Goal: Information Seeking & Learning: Learn about a topic

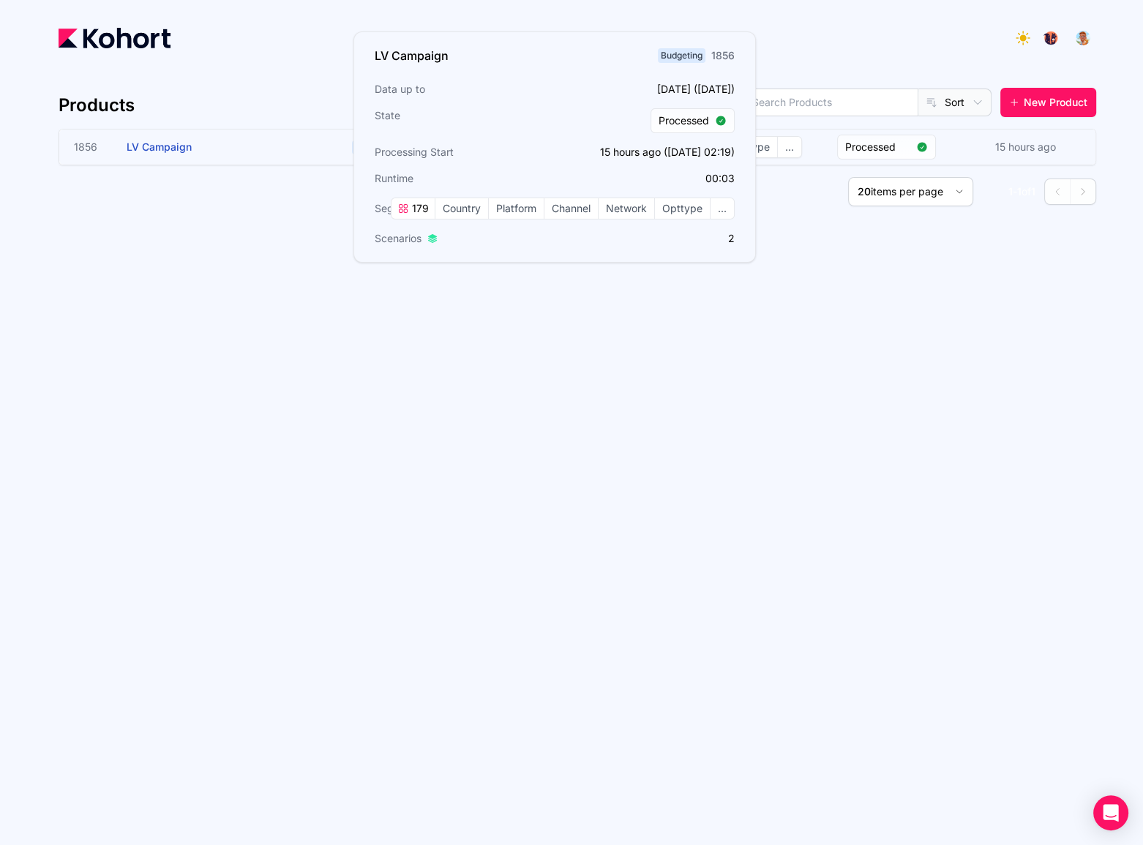
click at [203, 133] on h3 "LV Campaign" at bounding box center [236, 146] width 219 height 35
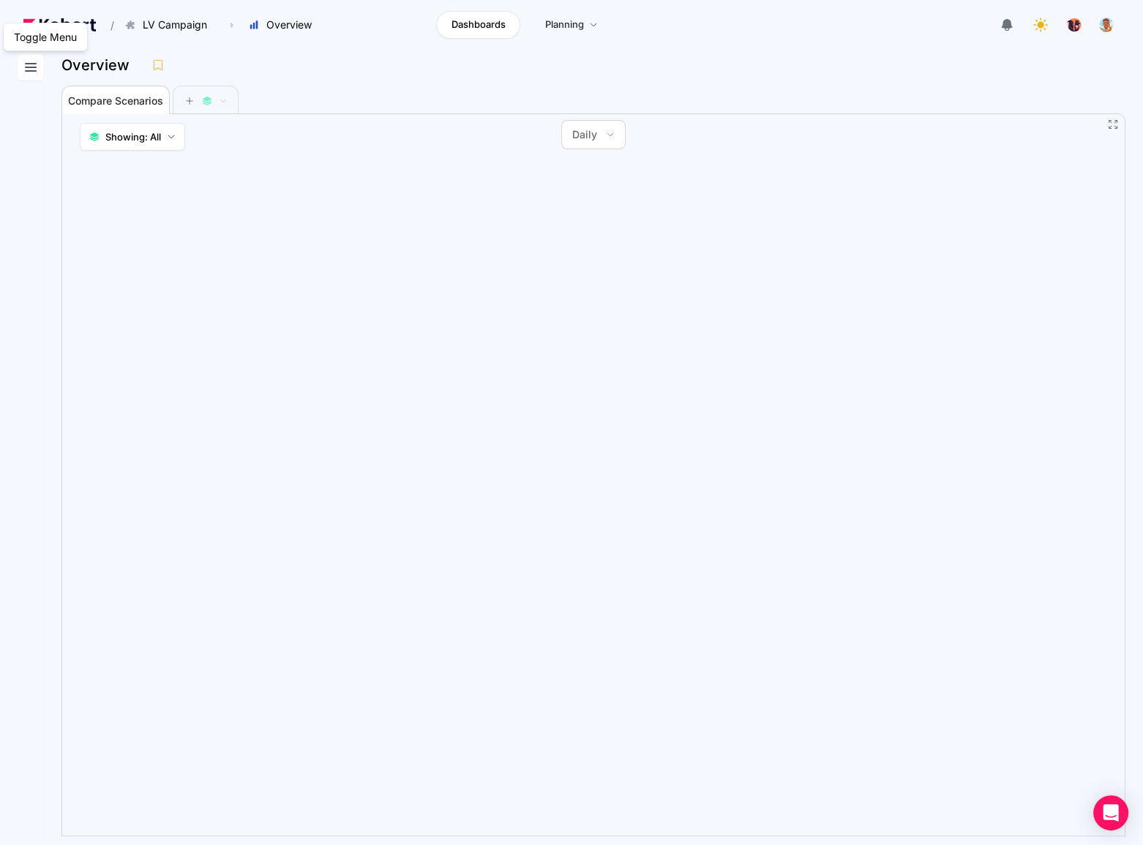
click at [42, 69] on button at bounding box center [31, 67] width 26 height 26
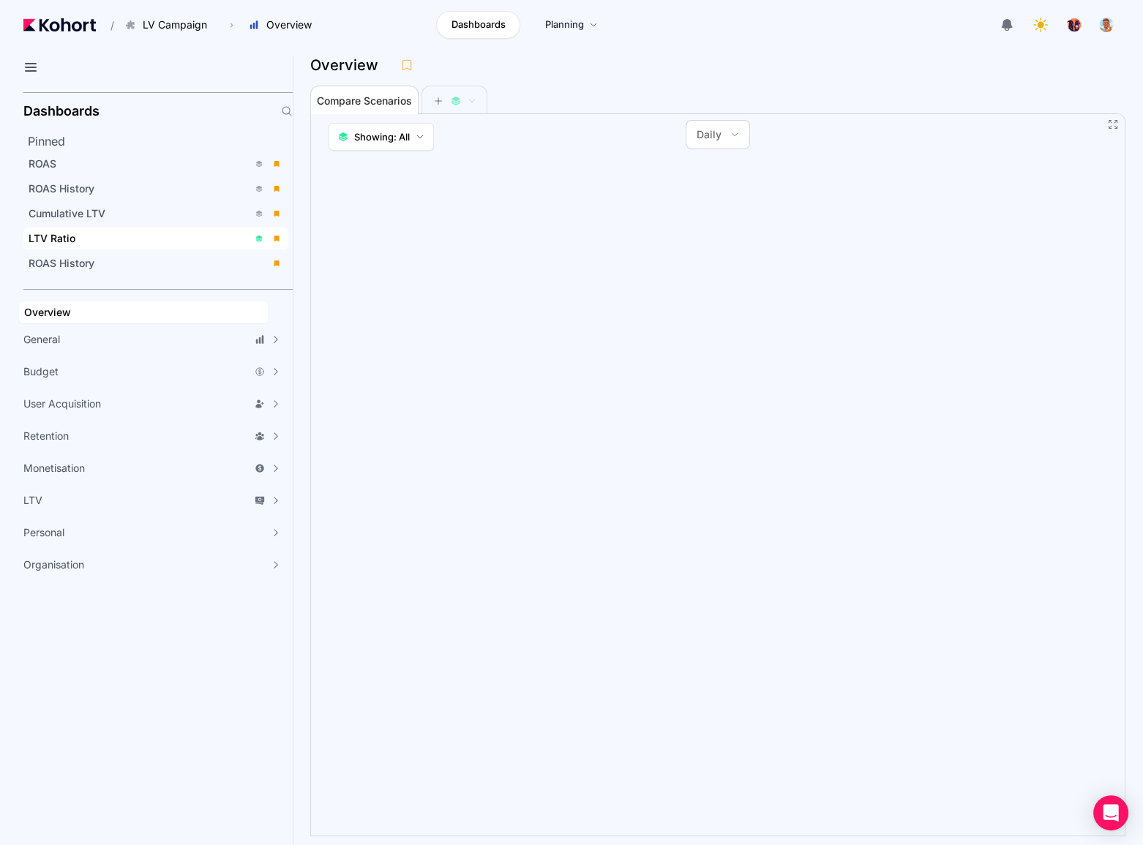
click at [115, 238] on div "LTV Ratio" at bounding box center [138, 238] width 219 height 15
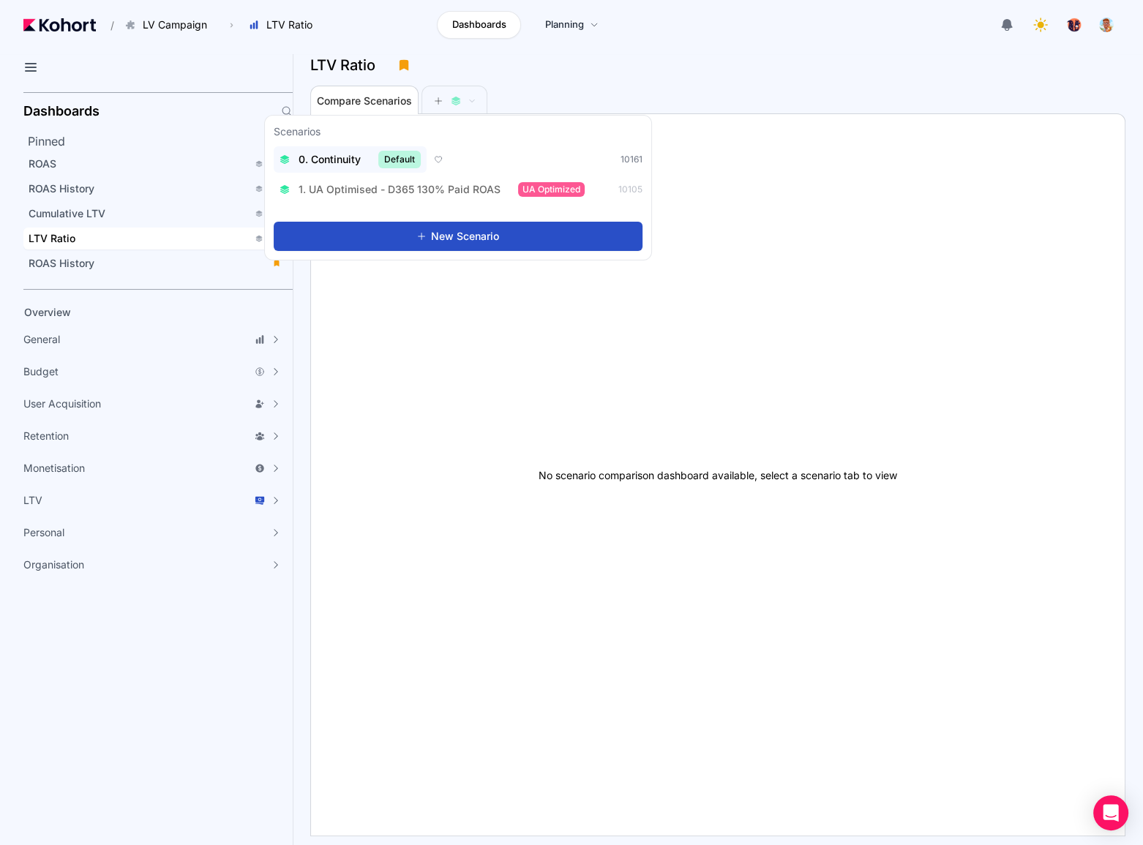
click at [337, 151] on div "0. Continuity Default" at bounding box center [349, 160] width 141 height 18
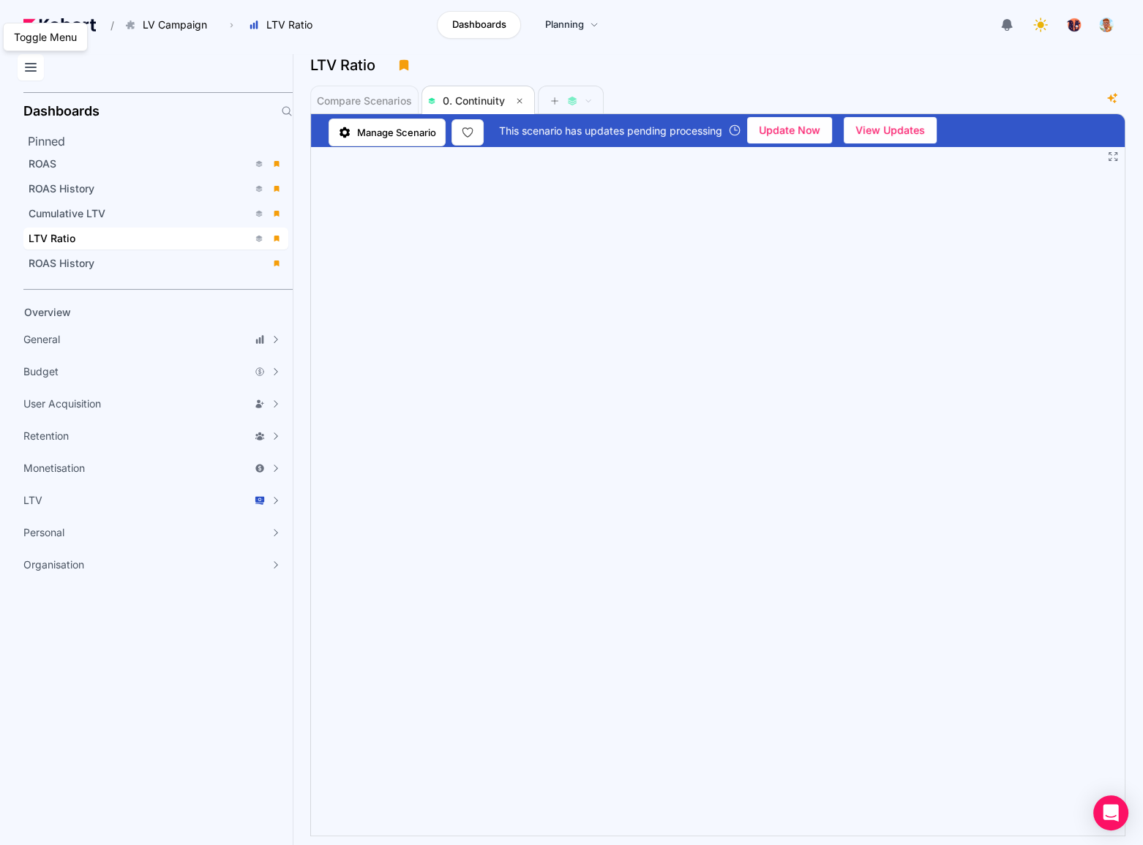
click at [31, 64] on icon at bounding box center [31, 68] width 18 height 18
